Goal: Task Accomplishment & Management: Complete application form

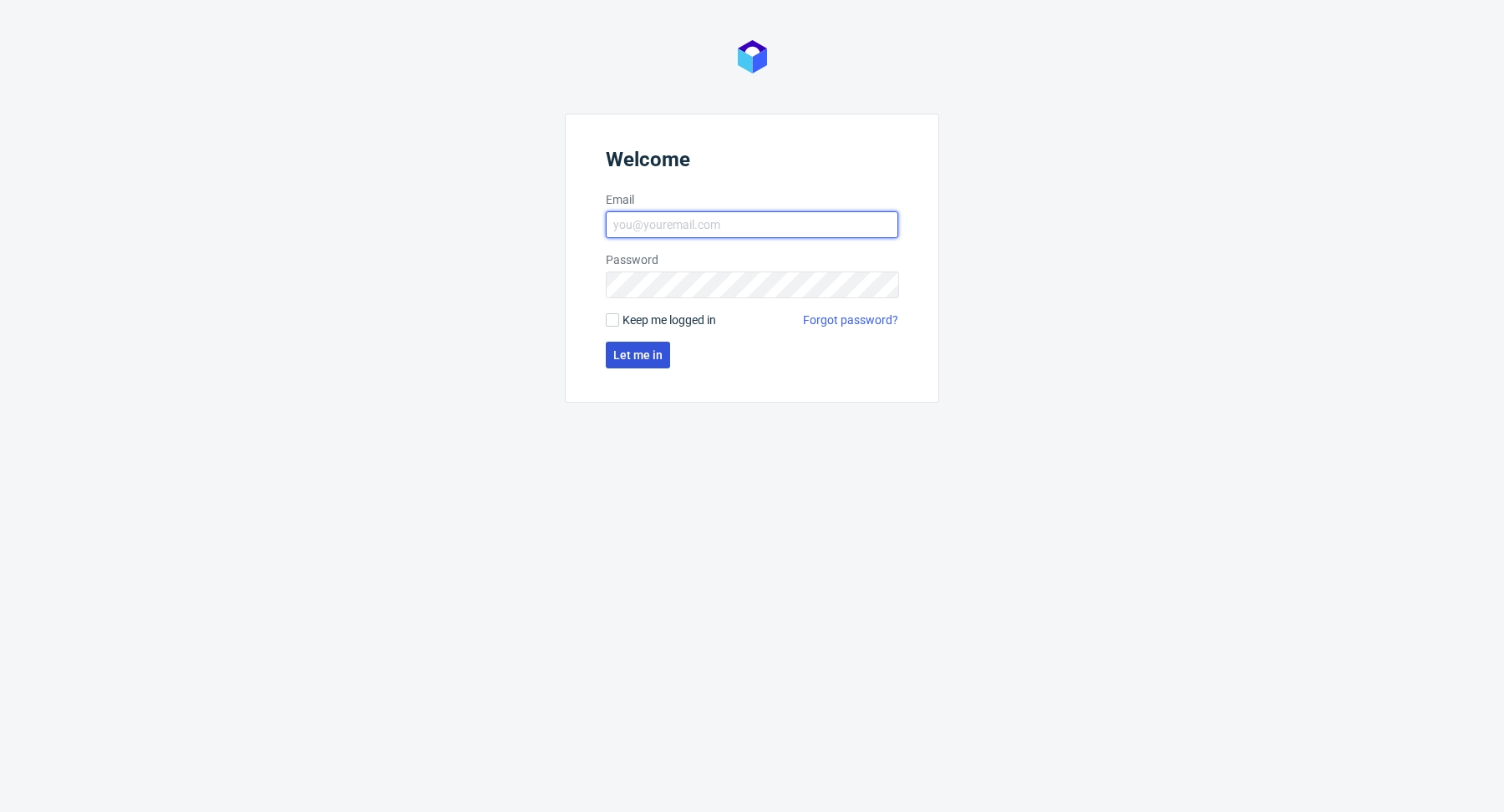
type input "[PERSON_NAME][EMAIL_ADDRESS][DOMAIN_NAME]"
click at [630, 351] on span "Let me in" at bounding box center [638, 354] width 49 height 12
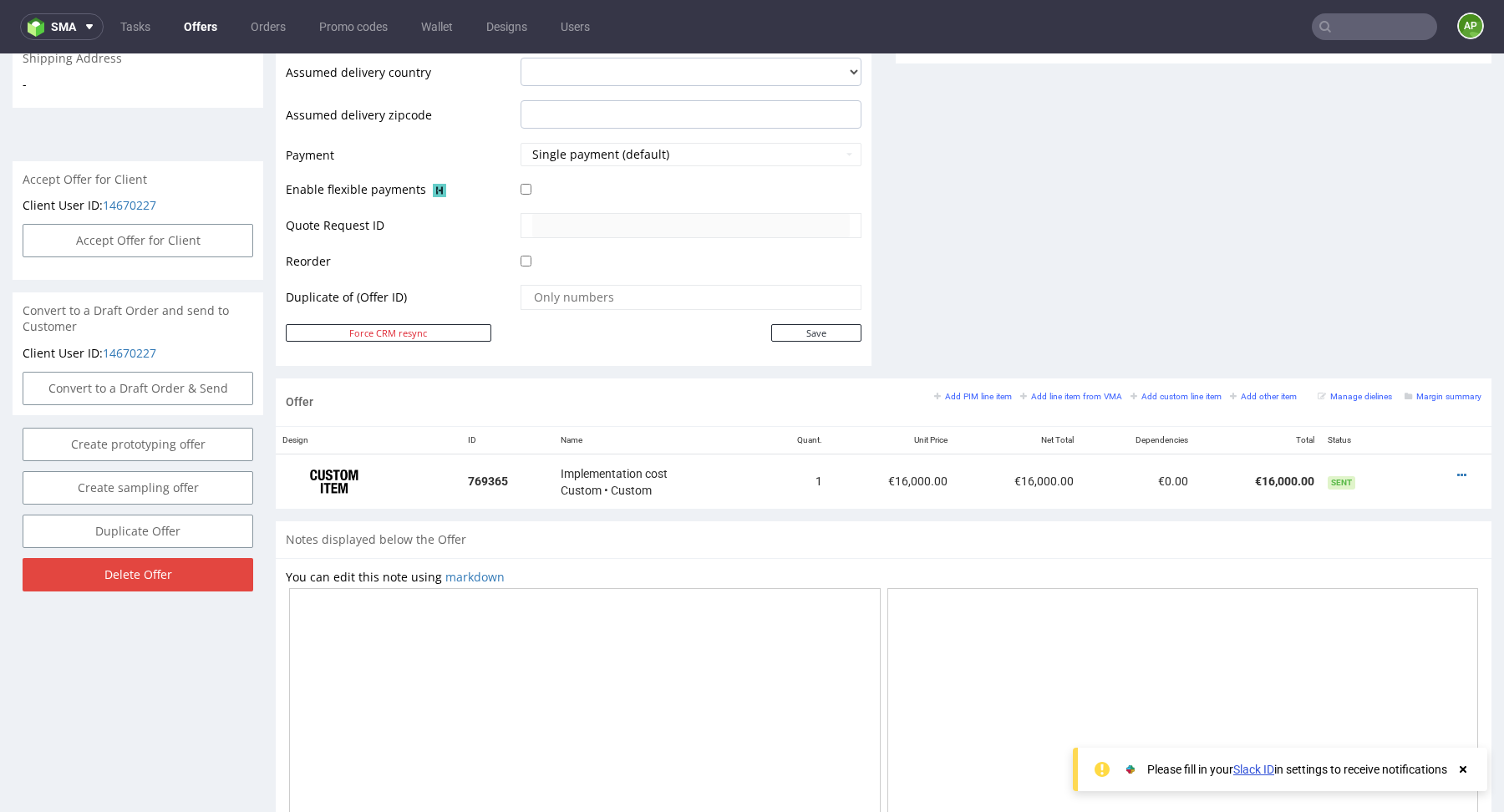
scroll to position [670, 0]
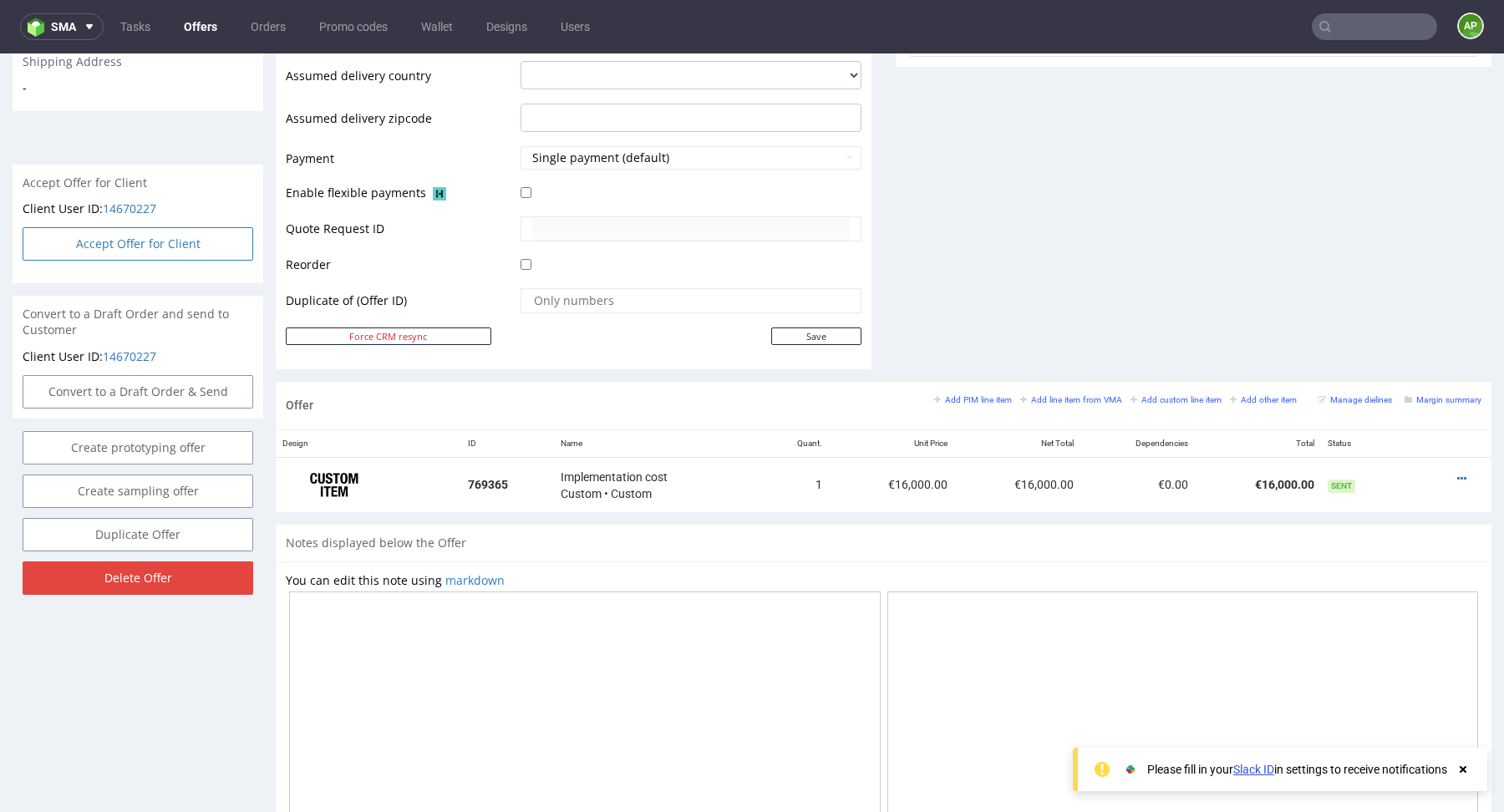
click at [153, 227] on button "Accept Offer for Client" at bounding box center [137, 244] width 231 height 34
select select "135"
select select "1871"
select select "b2b"
select select "135"
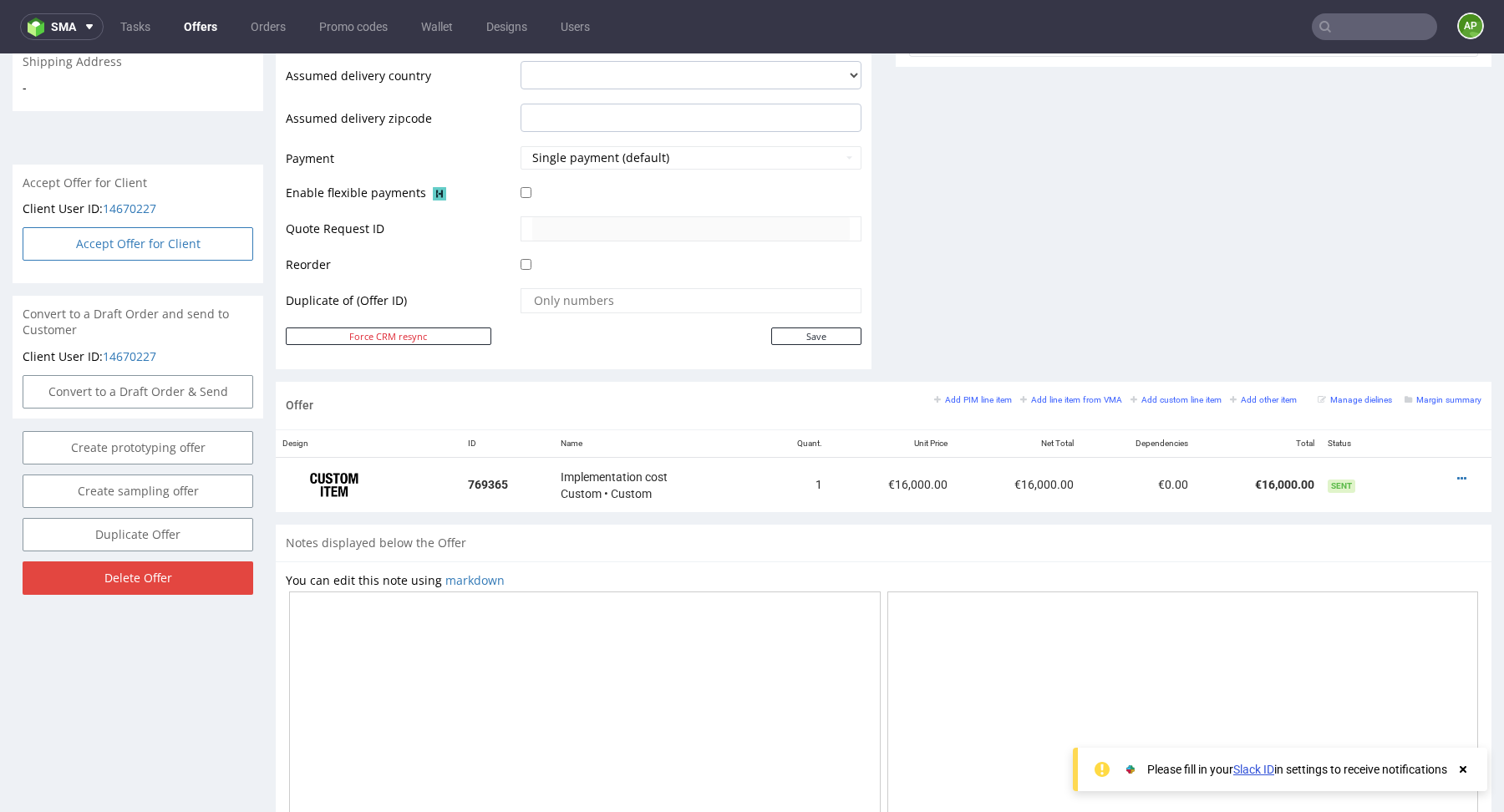
select select "1871"
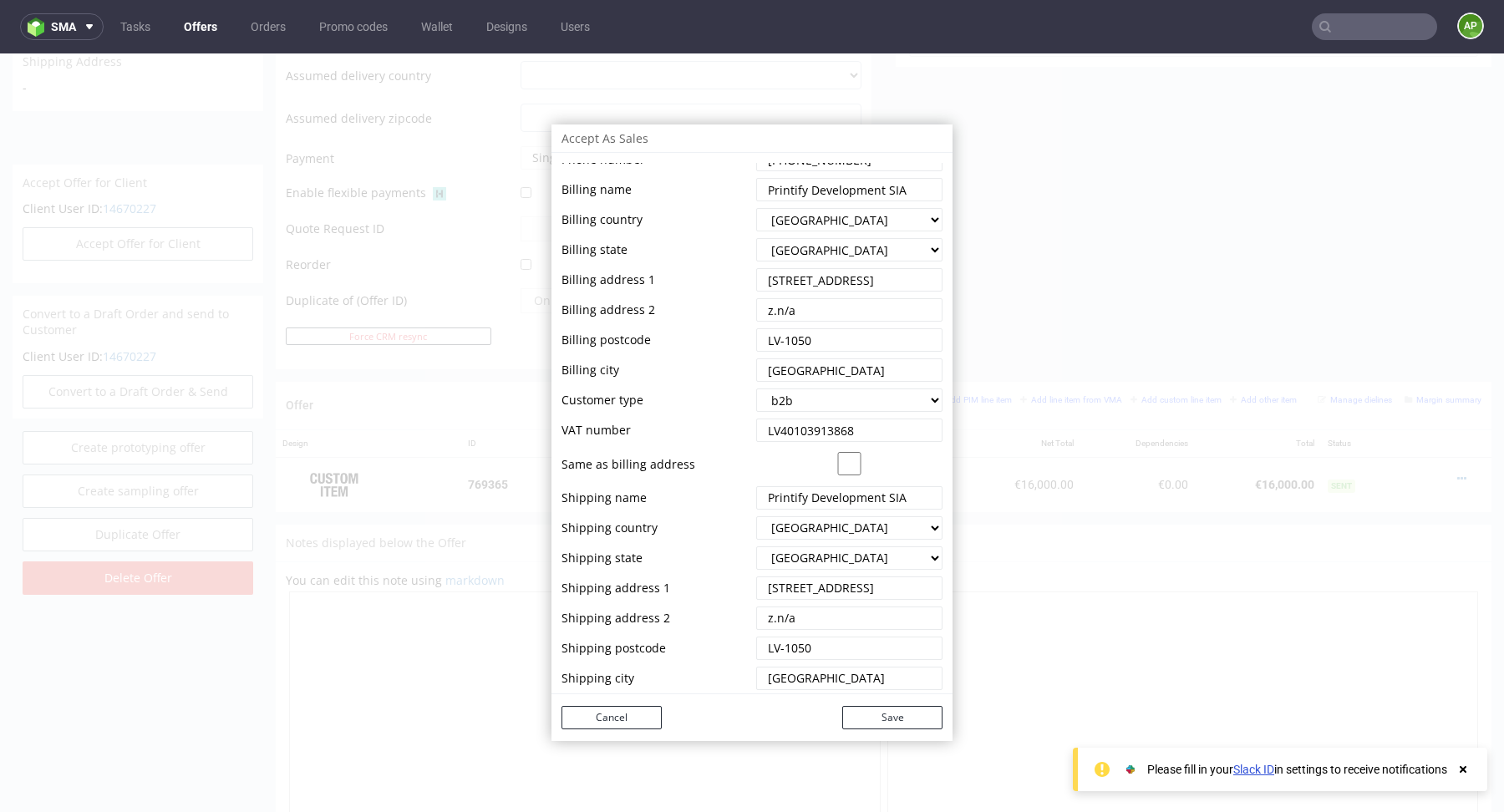
scroll to position [0, 0]
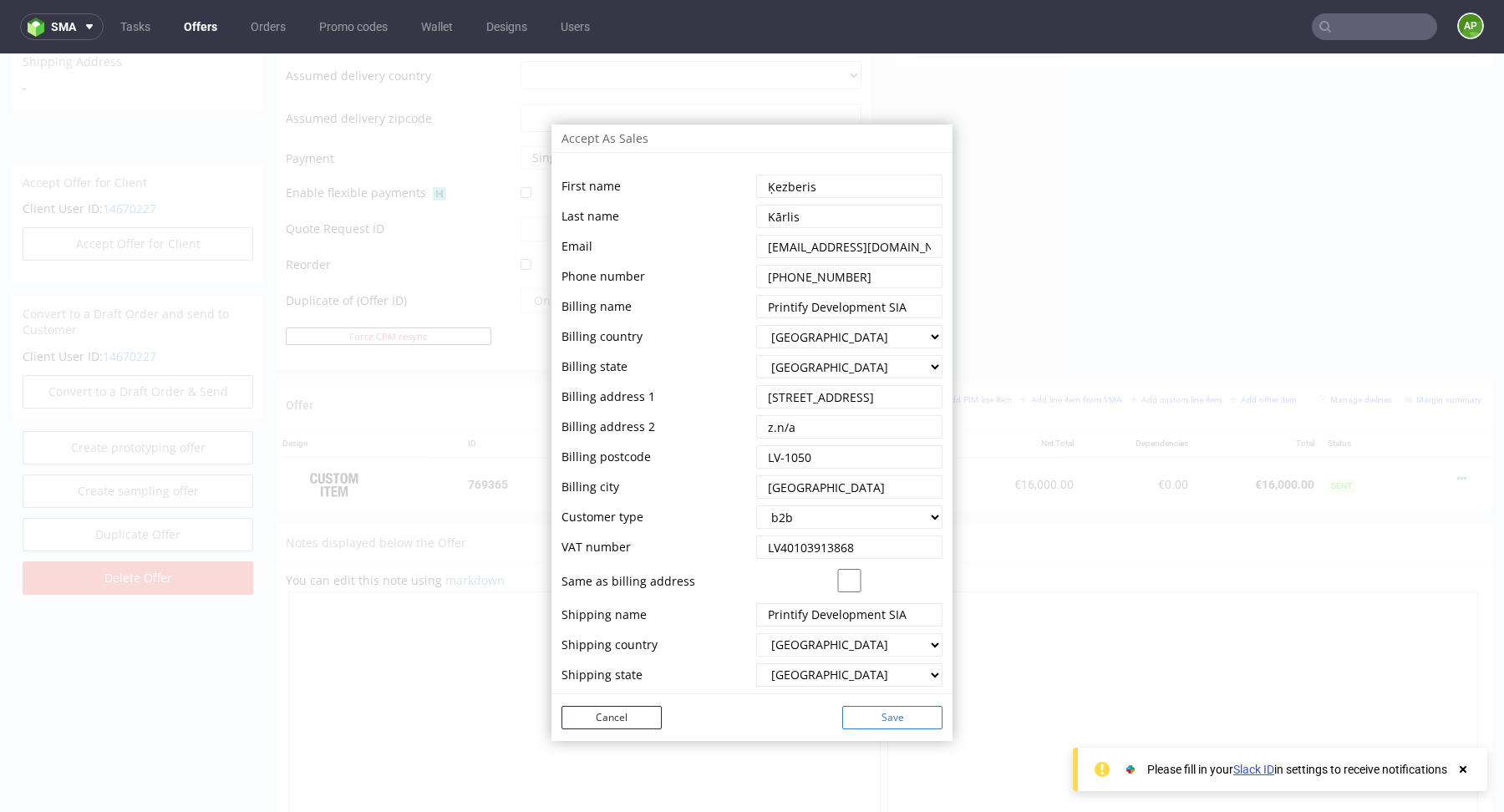
click at [884, 716] on button "Save" at bounding box center [892, 718] width 101 height 23
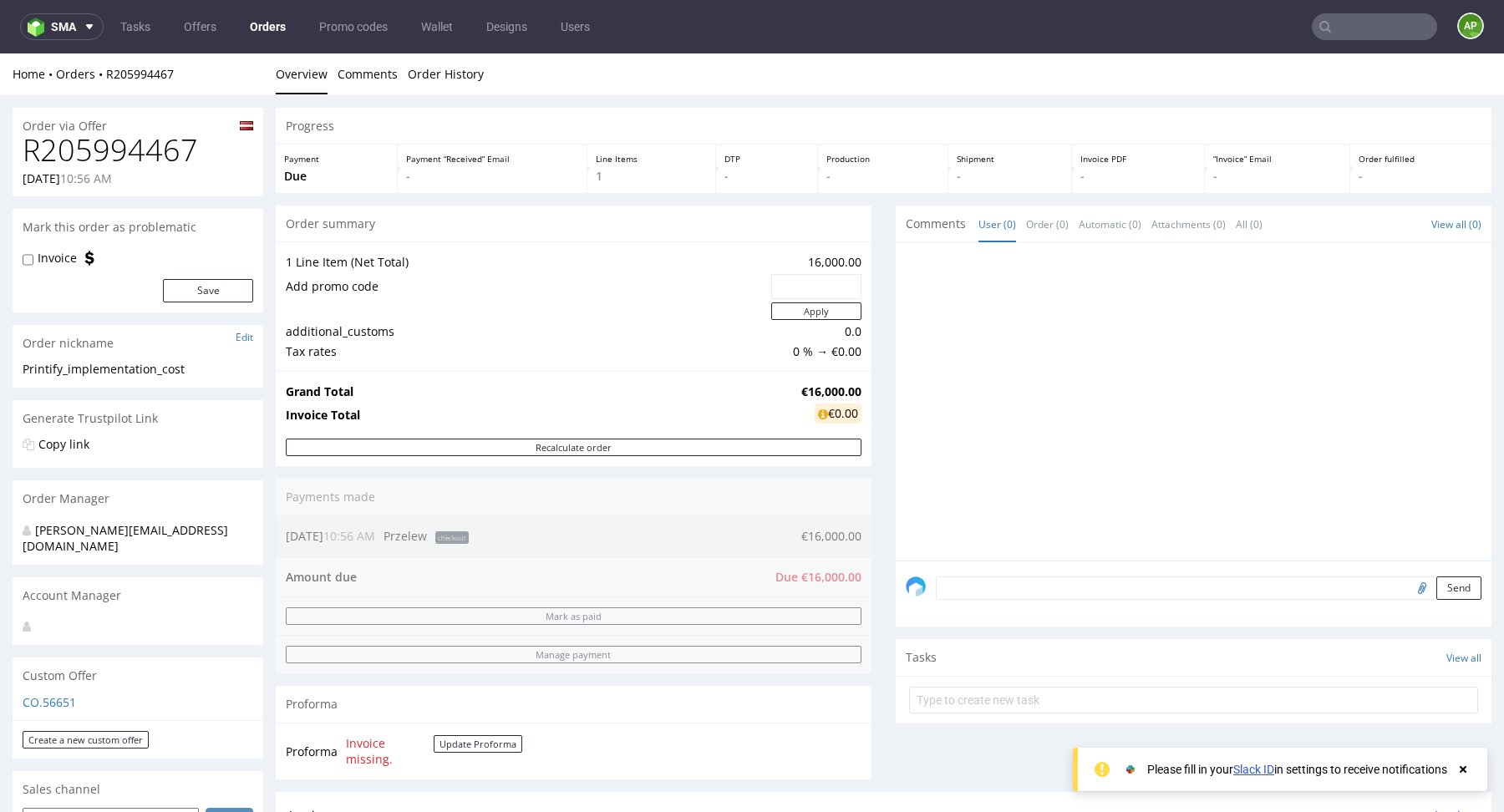
click at [154, 150] on h1 "R205994467" at bounding box center [137, 150] width 231 height 34
copy h1 "R205994467"
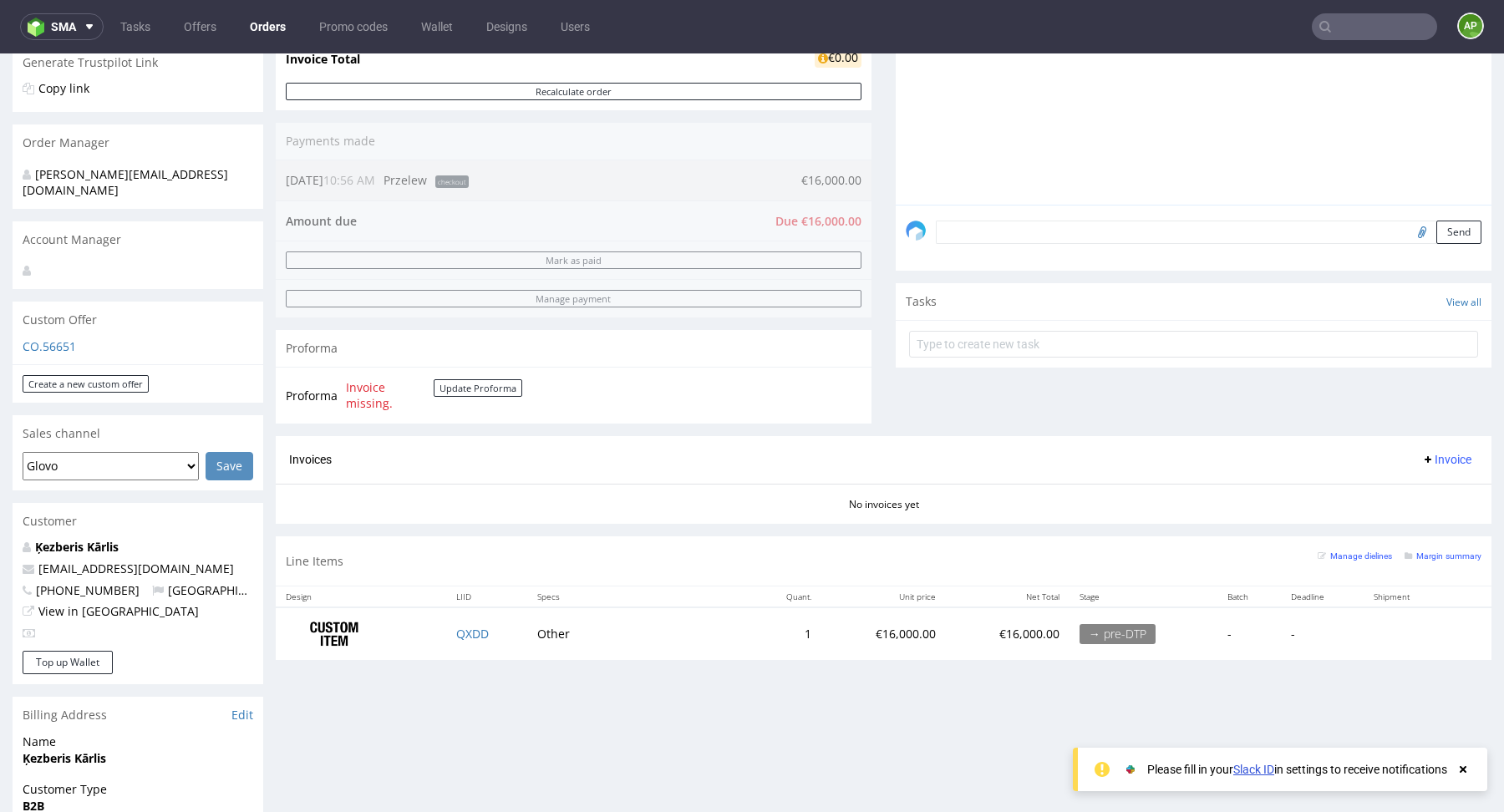
scroll to position [361, 0]
